Goal: Transaction & Acquisition: Download file/media

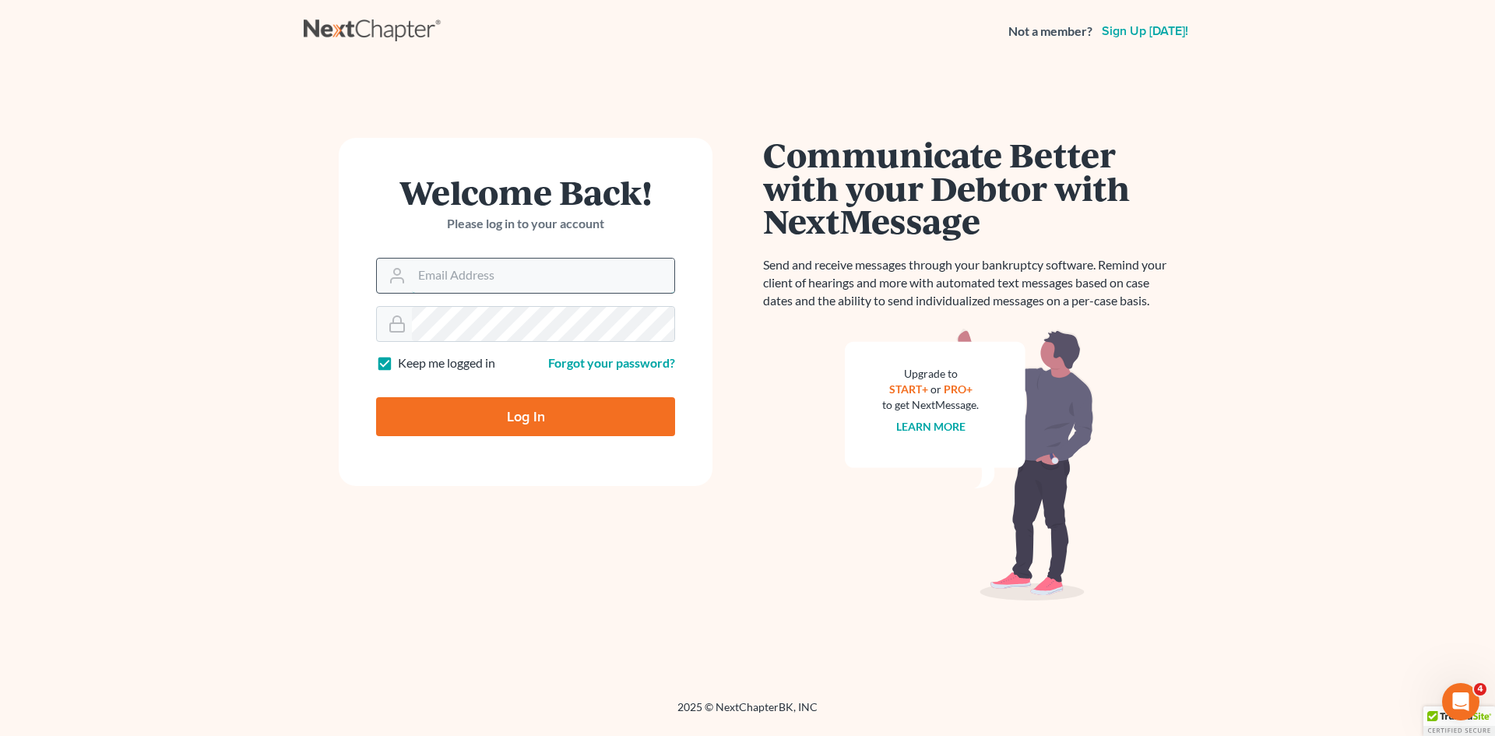
click at [442, 274] on input "Email Address" at bounding box center [543, 275] width 262 height 34
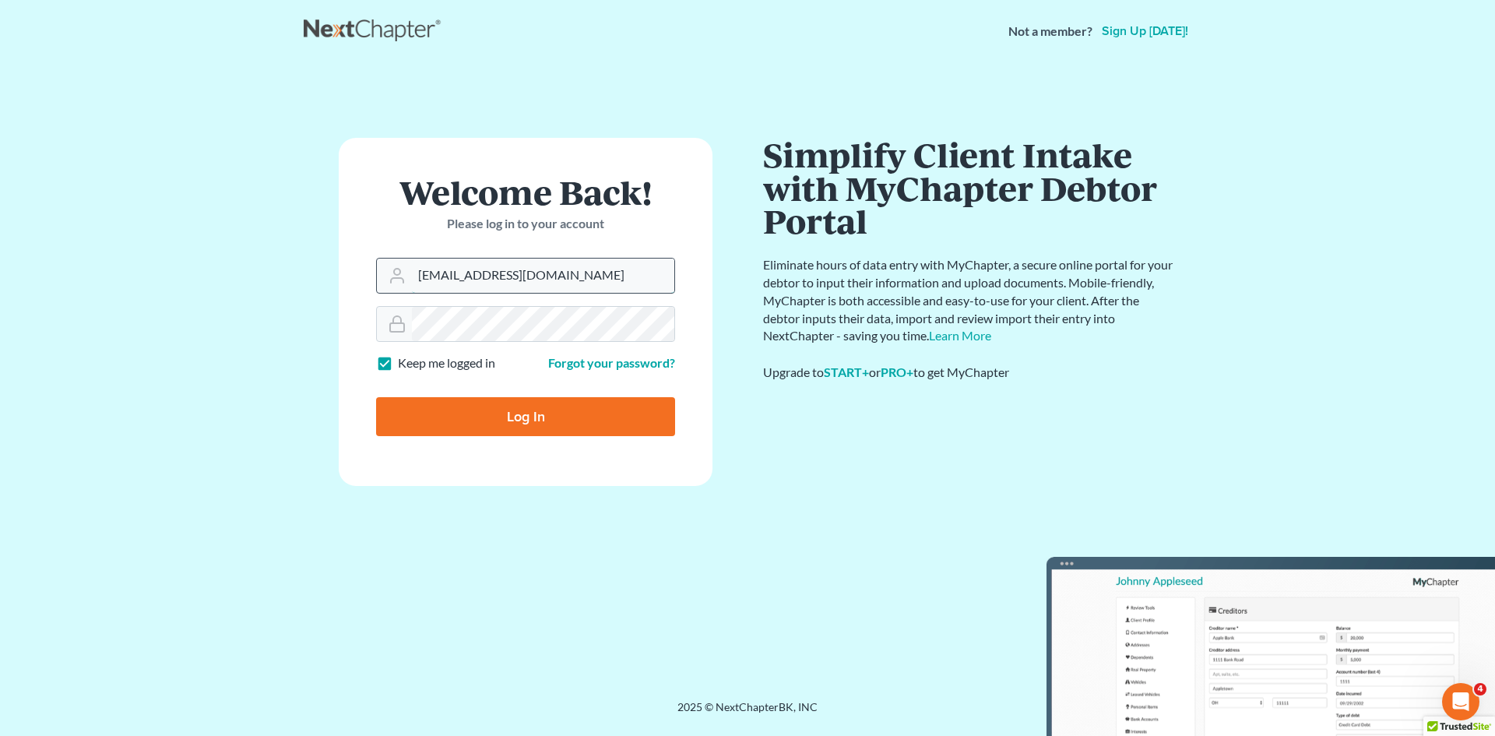
type input "[EMAIL_ADDRESS][DOMAIN_NAME]"
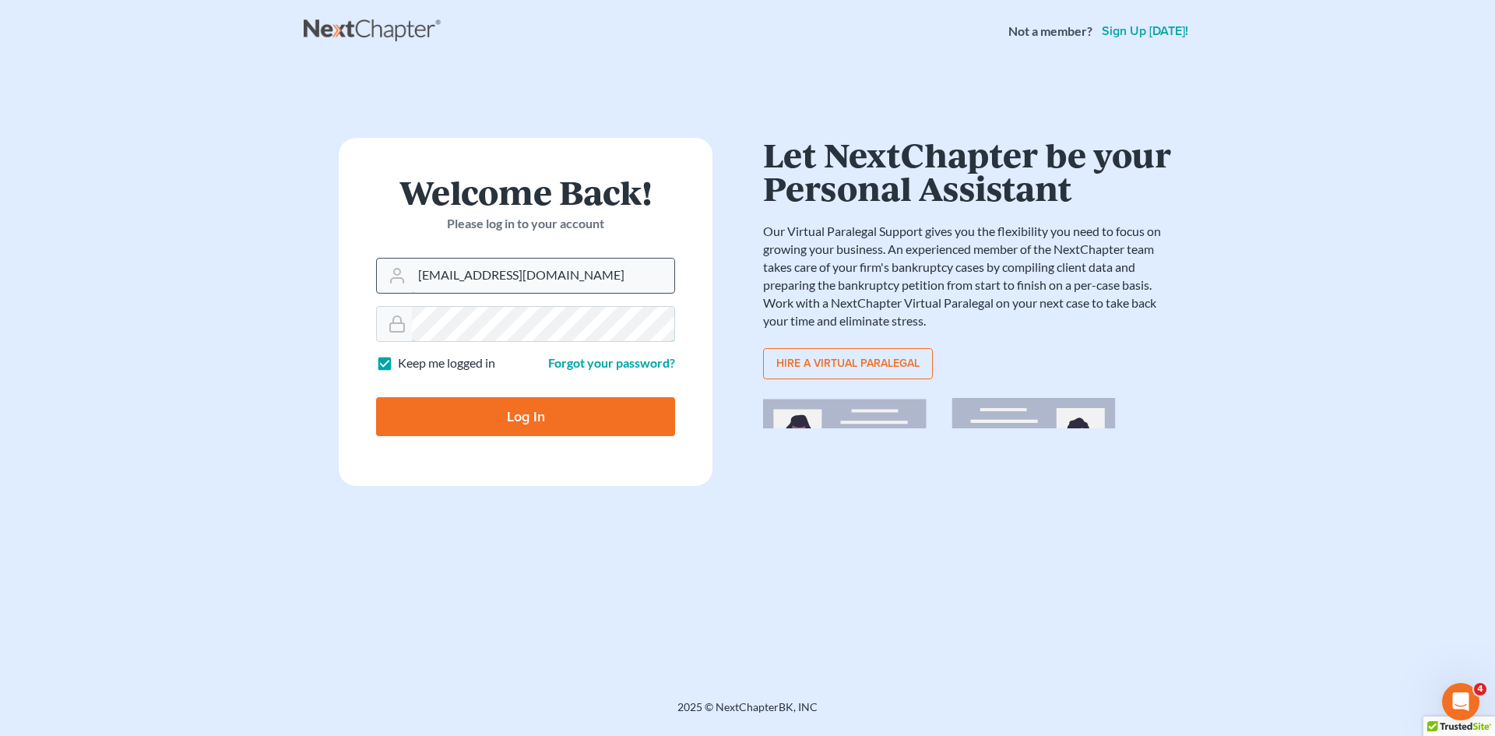
click at [376, 397] on input "Log In" at bounding box center [525, 416] width 299 height 39
type input "Thinking..."
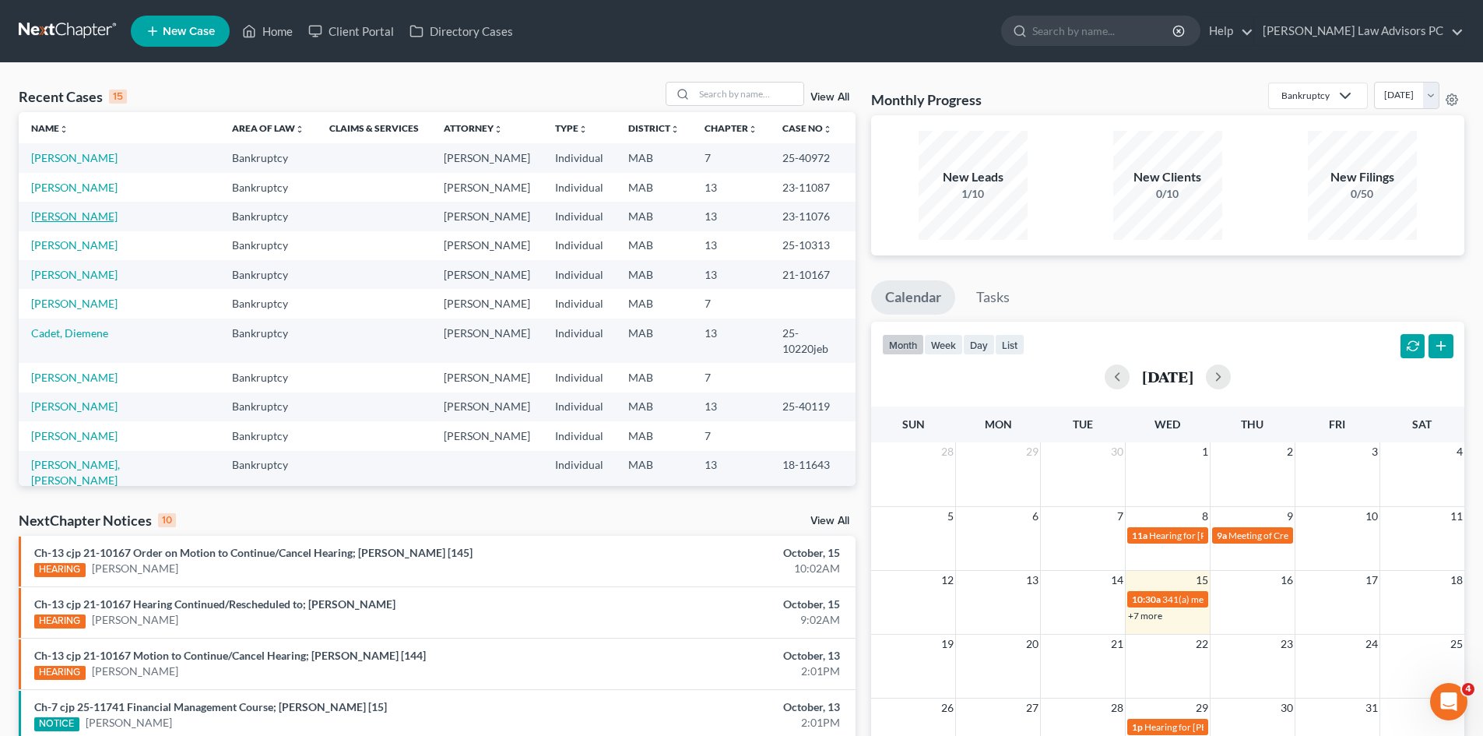
click at [79, 211] on link "Griffith-Bolden, Nylah" at bounding box center [74, 215] width 86 height 13
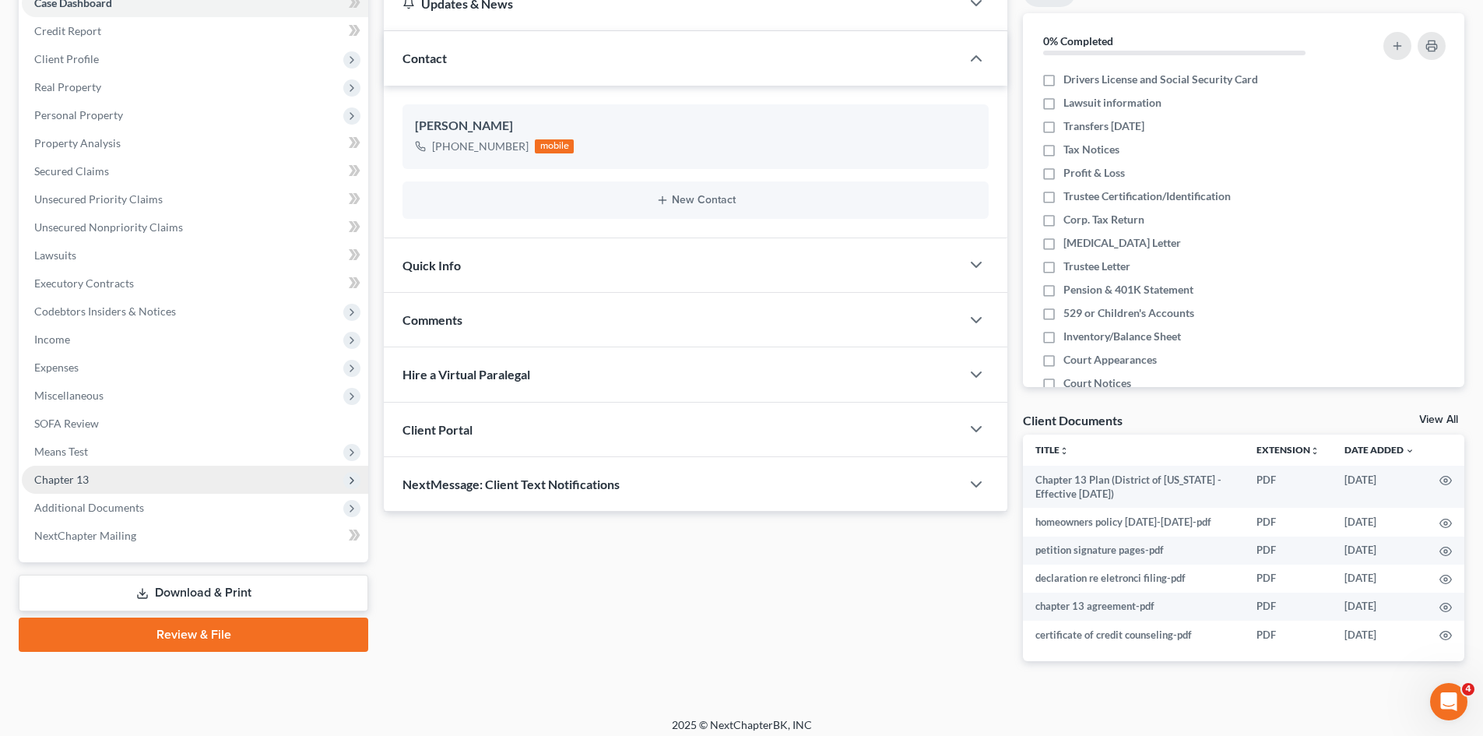
scroll to position [182, 0]
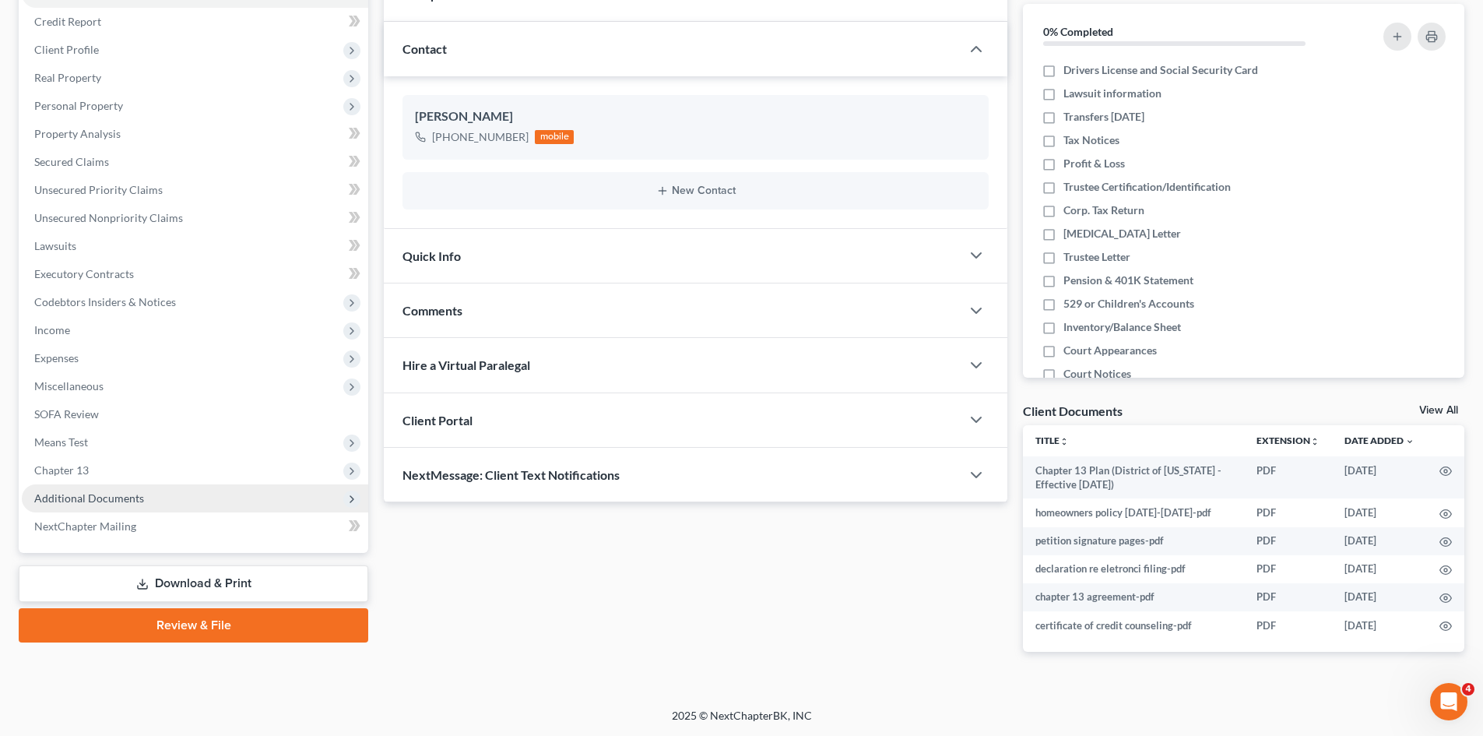
click at [87, 494] on span "Additional Documents" at bounding box center [89, 497] width 110 height 13
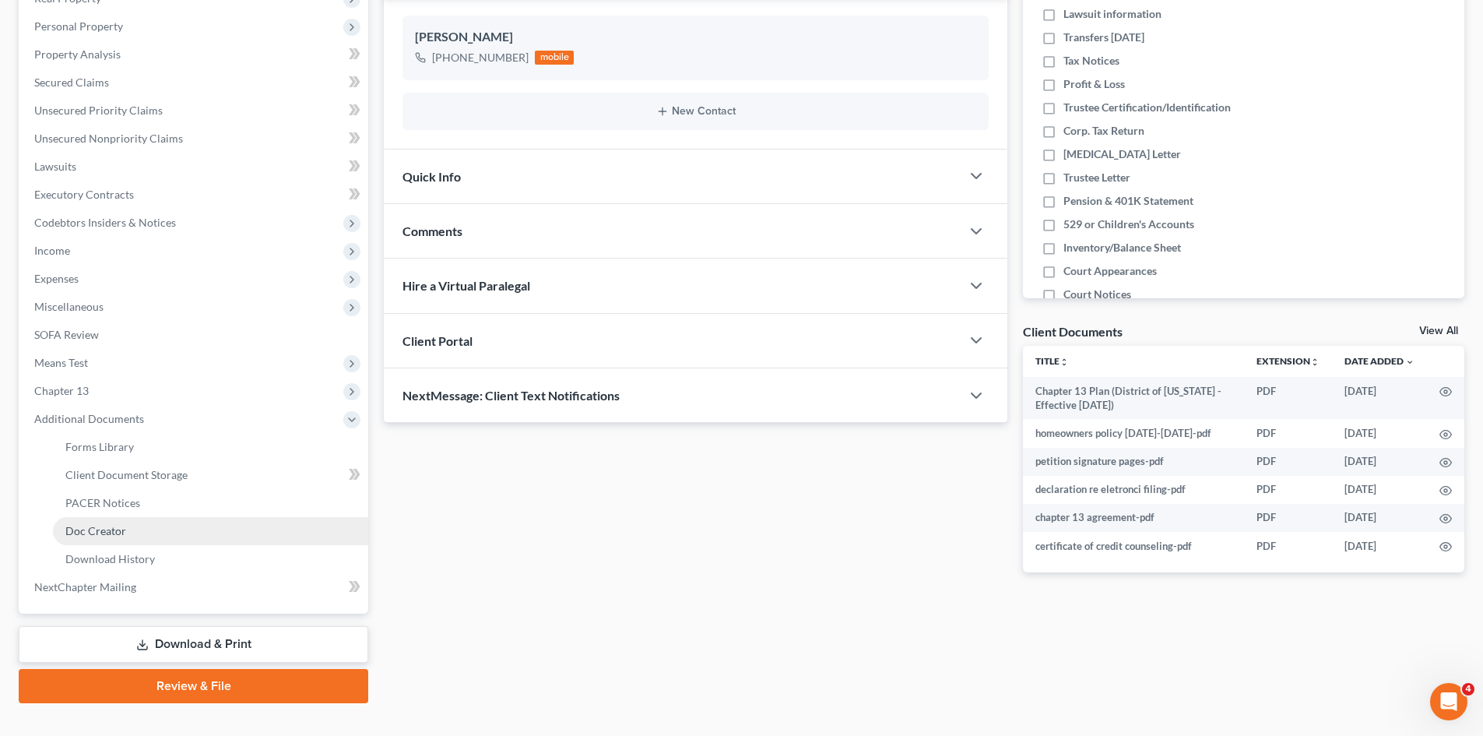
scroll to position [288, 0]
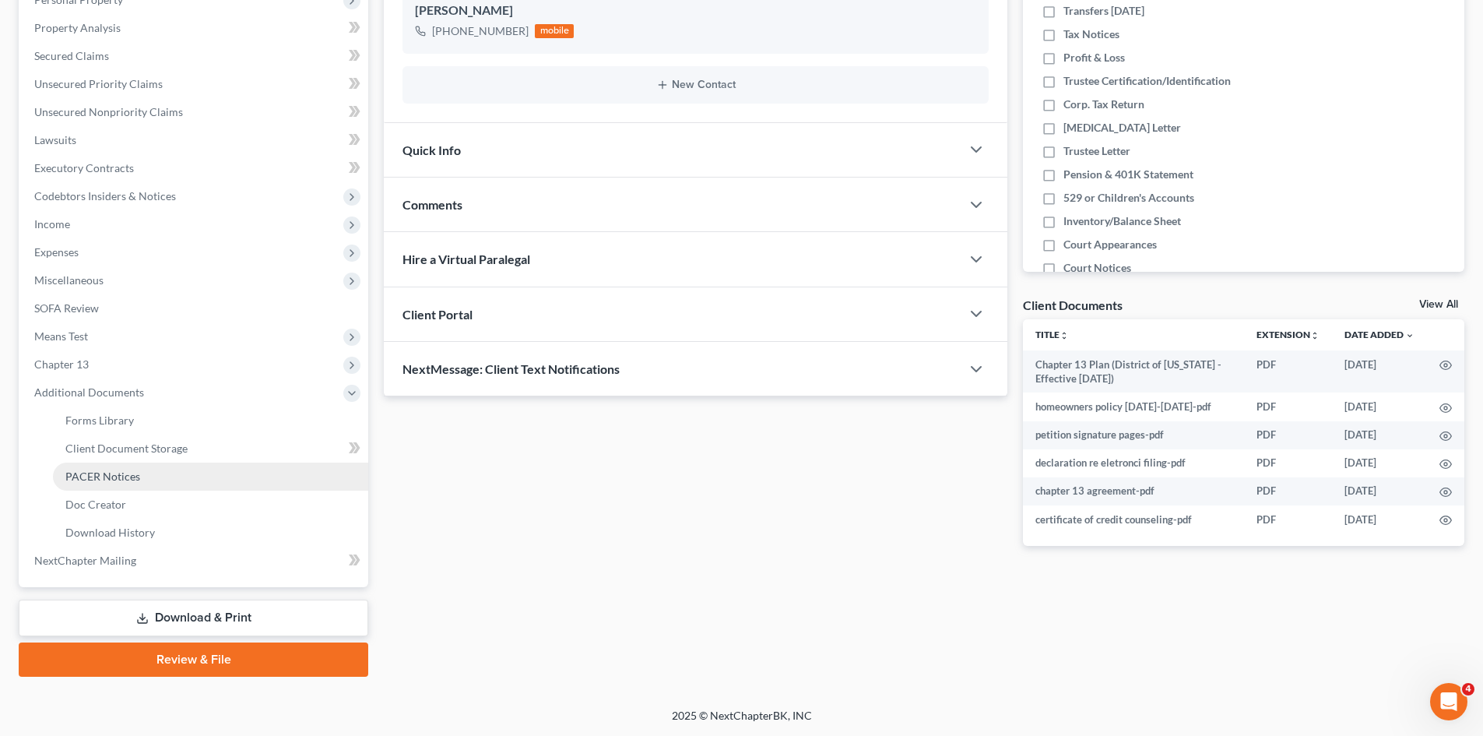
click at [101, 474] on span "PACER Notices" at bounding box center [102, 475] width 75 height 13
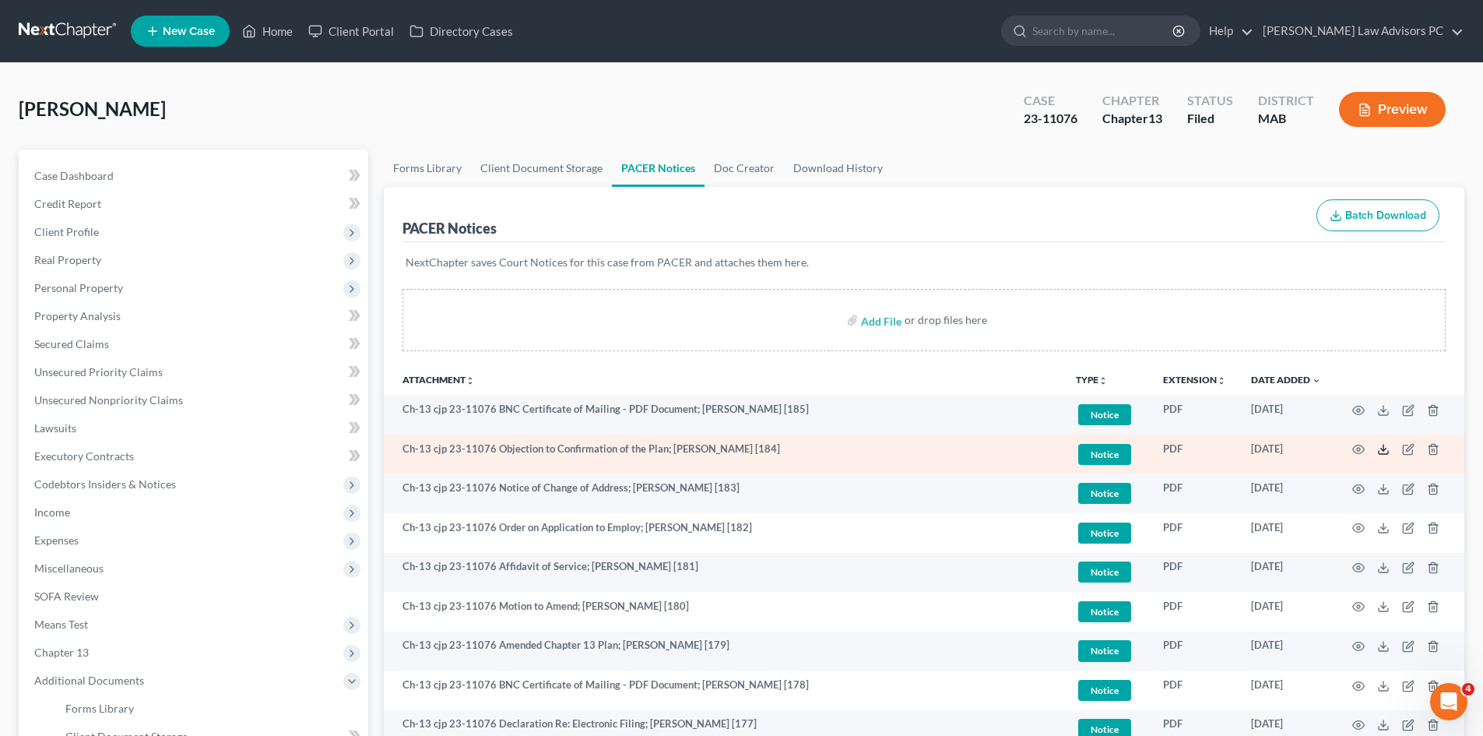
click at [1380, 446] on icon at bounding box center [1383, 449] width 12 height 12
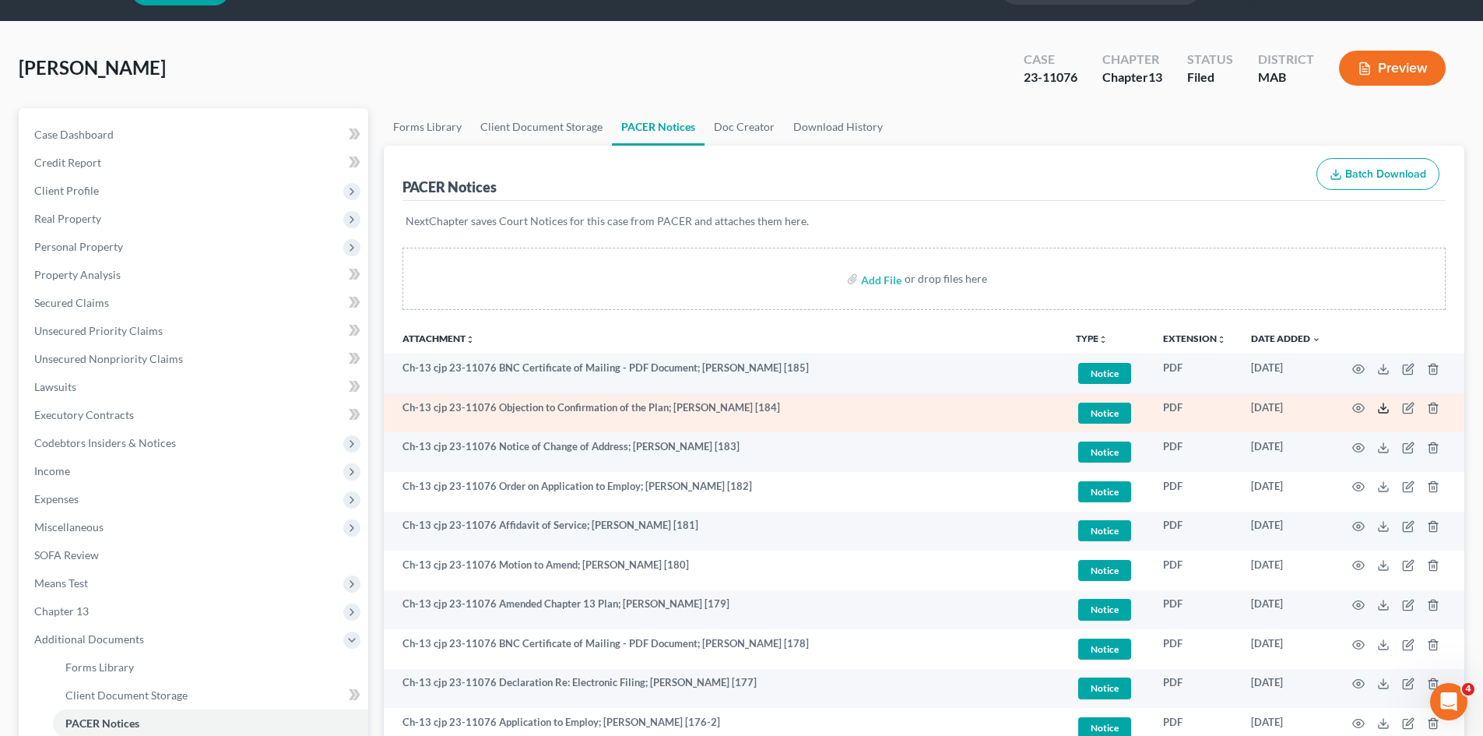
scroll to position [78, 0]
